Goal: Task Accomplishment & Management: Use online tool/utility

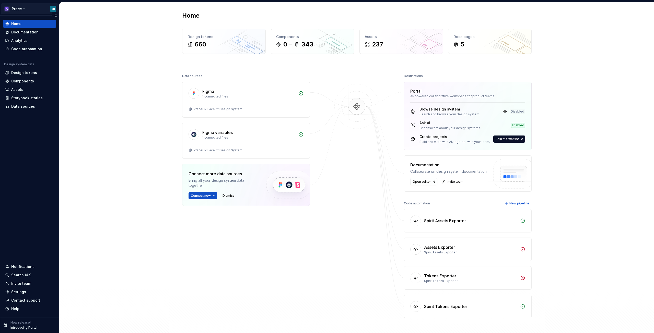
click at [17, 9] on html "Prace JB Home Documentation Analytics Code automation Design system data Design…" at bounding box center [327, 166] width 654 height 333
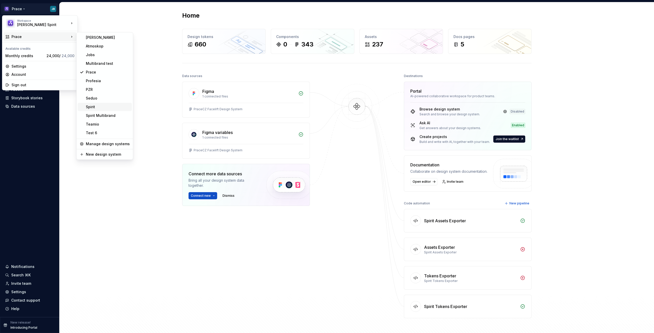
click at [99, 107] on div "Spirit" at bounding box center [108, 107] width 44 height 5
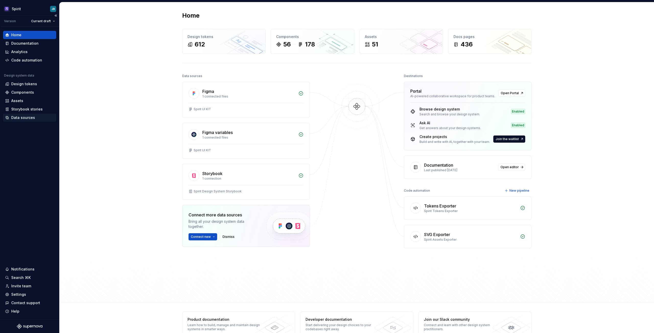
click at [26, 119] on div "Data sources" at bounding box center [23, 117] width 24 height 5
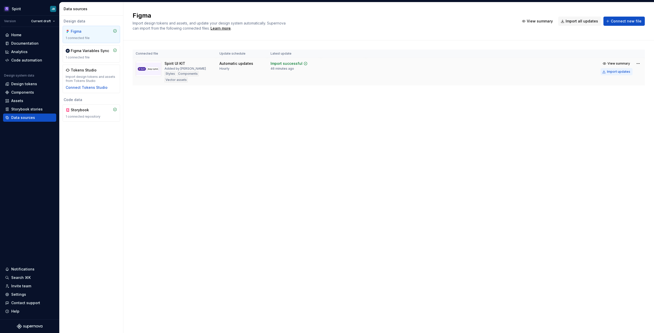
click at [617, 73] on div "Import updates" at bounding box center [618, 72] width 23 height 4
click at [616, 72] on div "Import updates" at bounding box center [618, 72] width 23 height 4
